Goal: Task Accomplishment & Management: Manage account settings

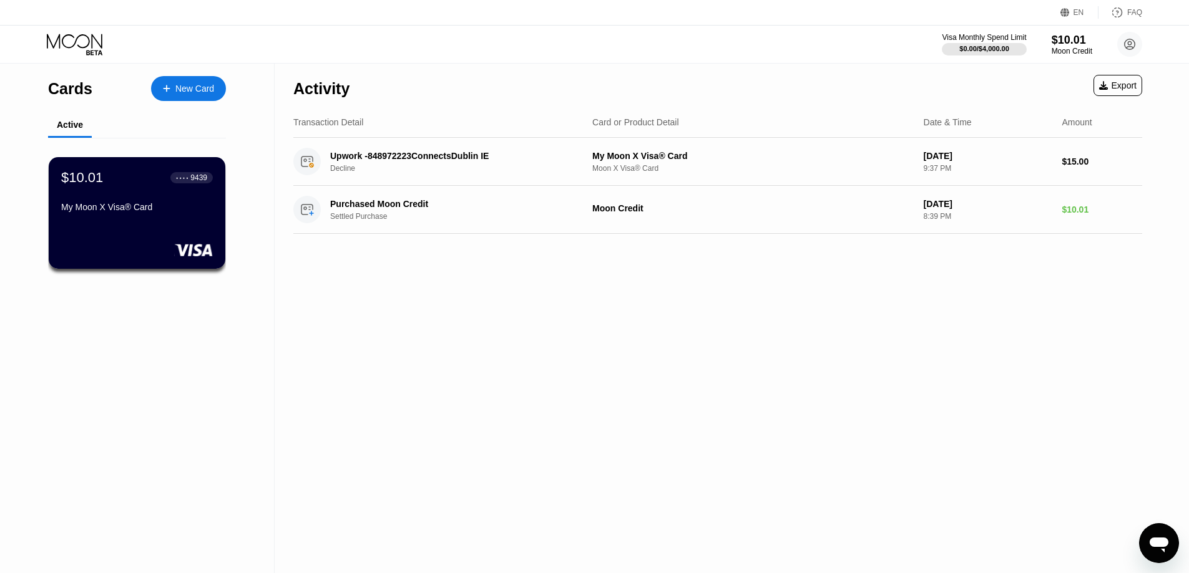
click at [1028, 313] on div "Activity Export Transaction Detail Card or Product Detail Date & Time Amount Up…" at bounding box center [718, 319] width 886 height 510
click at [155, 212] on div "My Moon X Visa® Card" at bounding box center [137, 207] width 153 height 10
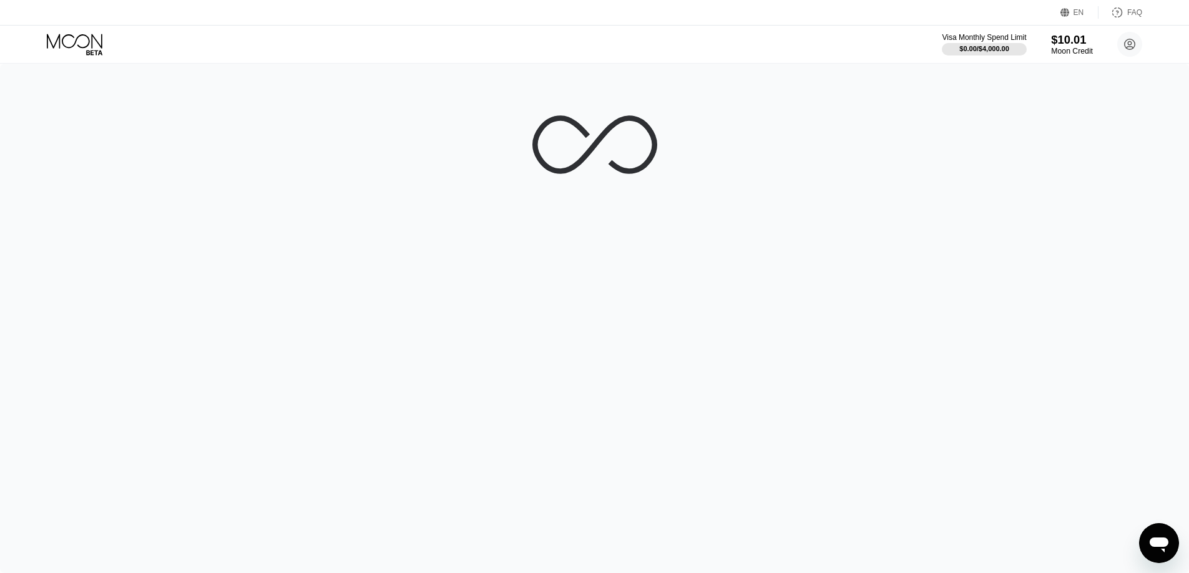
click at [1065, 54] on div "Moon Credit" at bounding box center [1072, 51] width 42 height 9
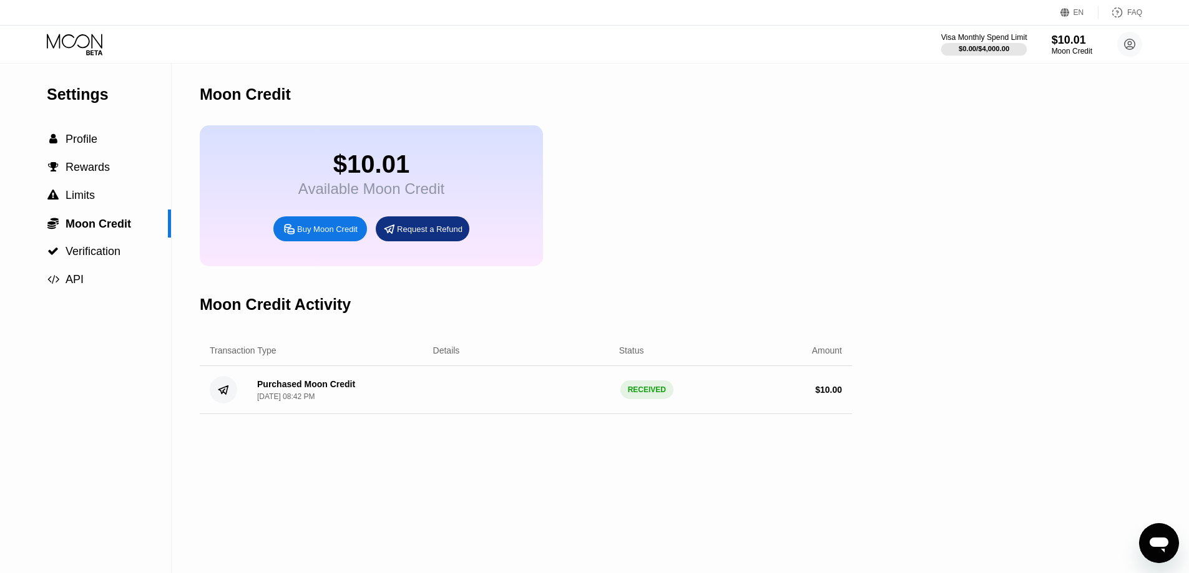
click at [1005, 39] on div "Visa Monthly Spend Limit" at bounding box center [984, 37] width 86 height 9
